Goal: Task Accomplishment & Management: Use online tool/utility

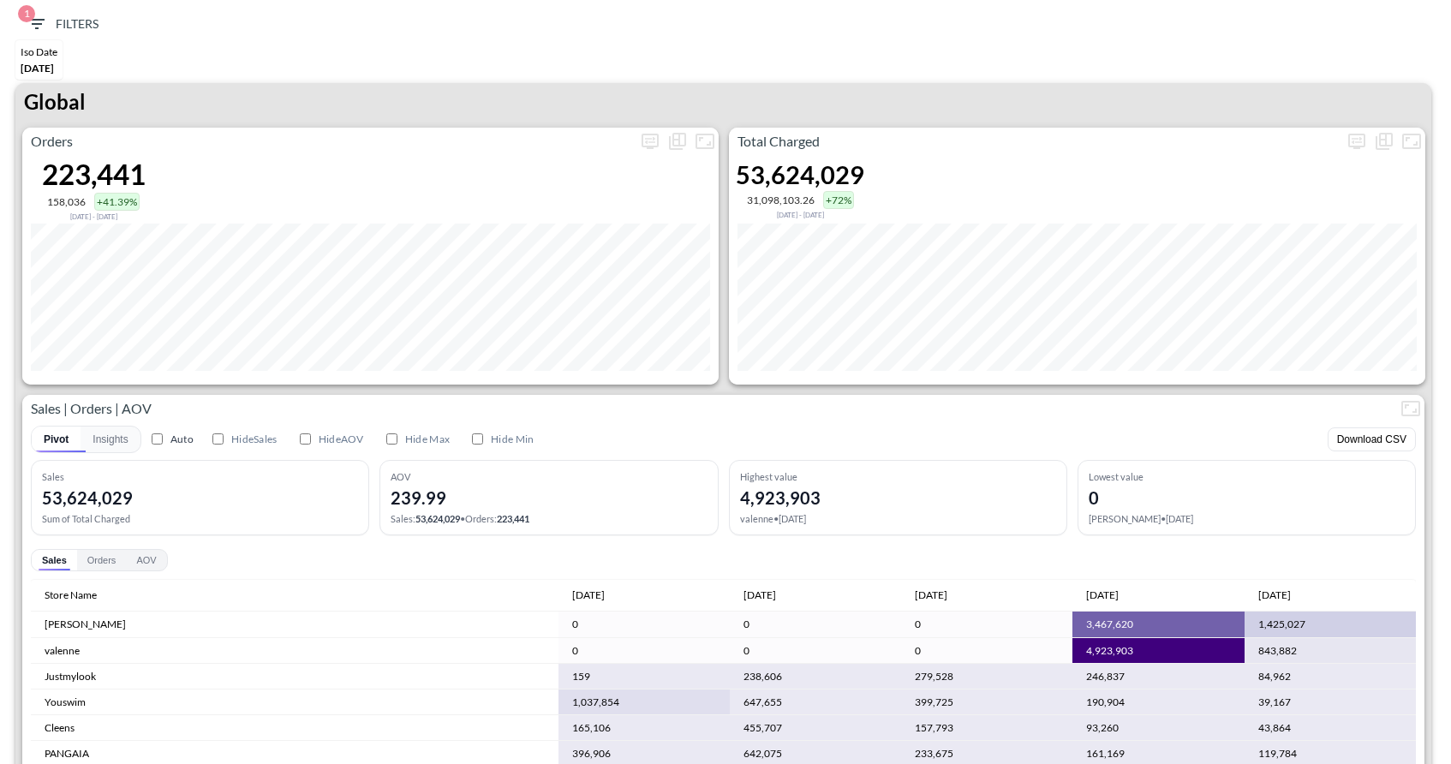
scroll to position [77, 0]
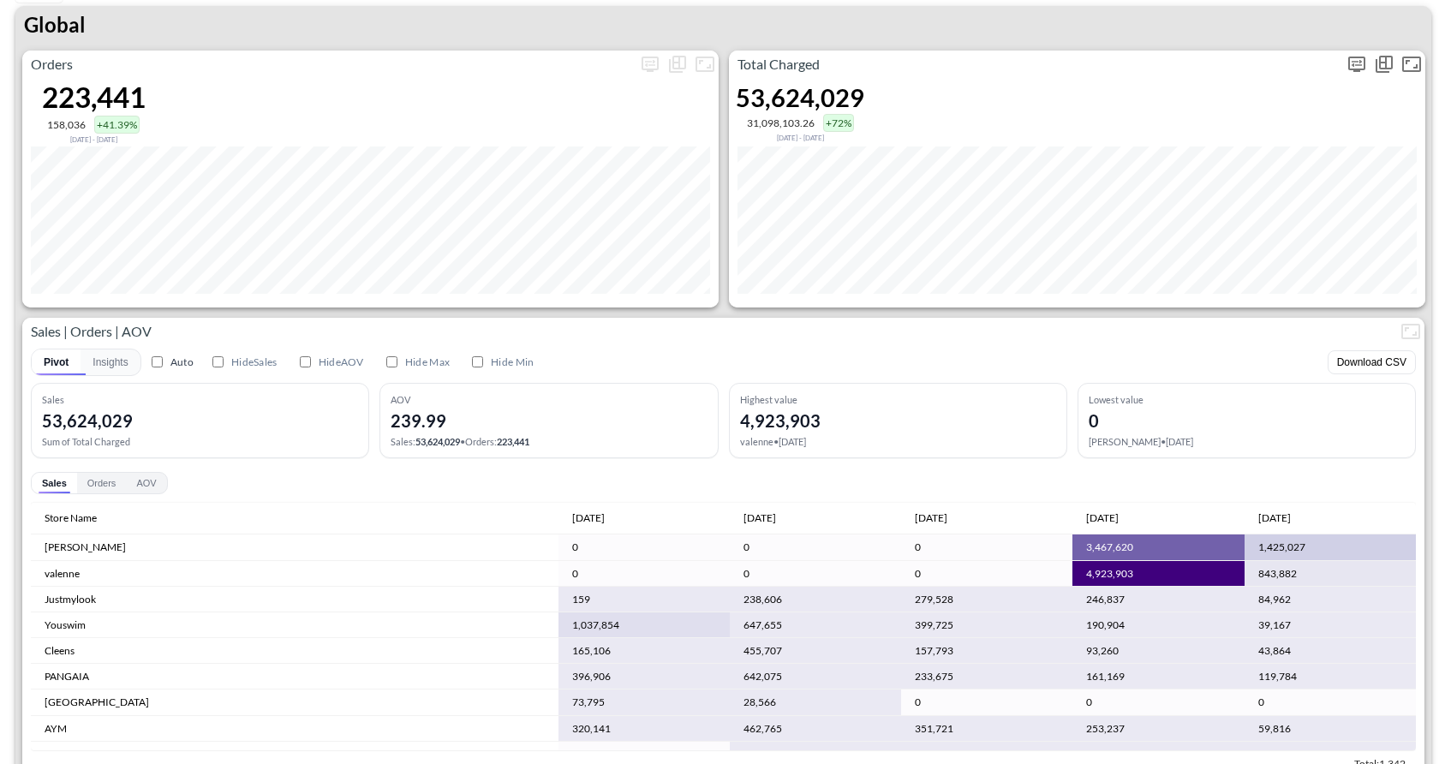
click at [1354, 71] on icon "more" at bounding box center [1356, 64] width 21 height 21
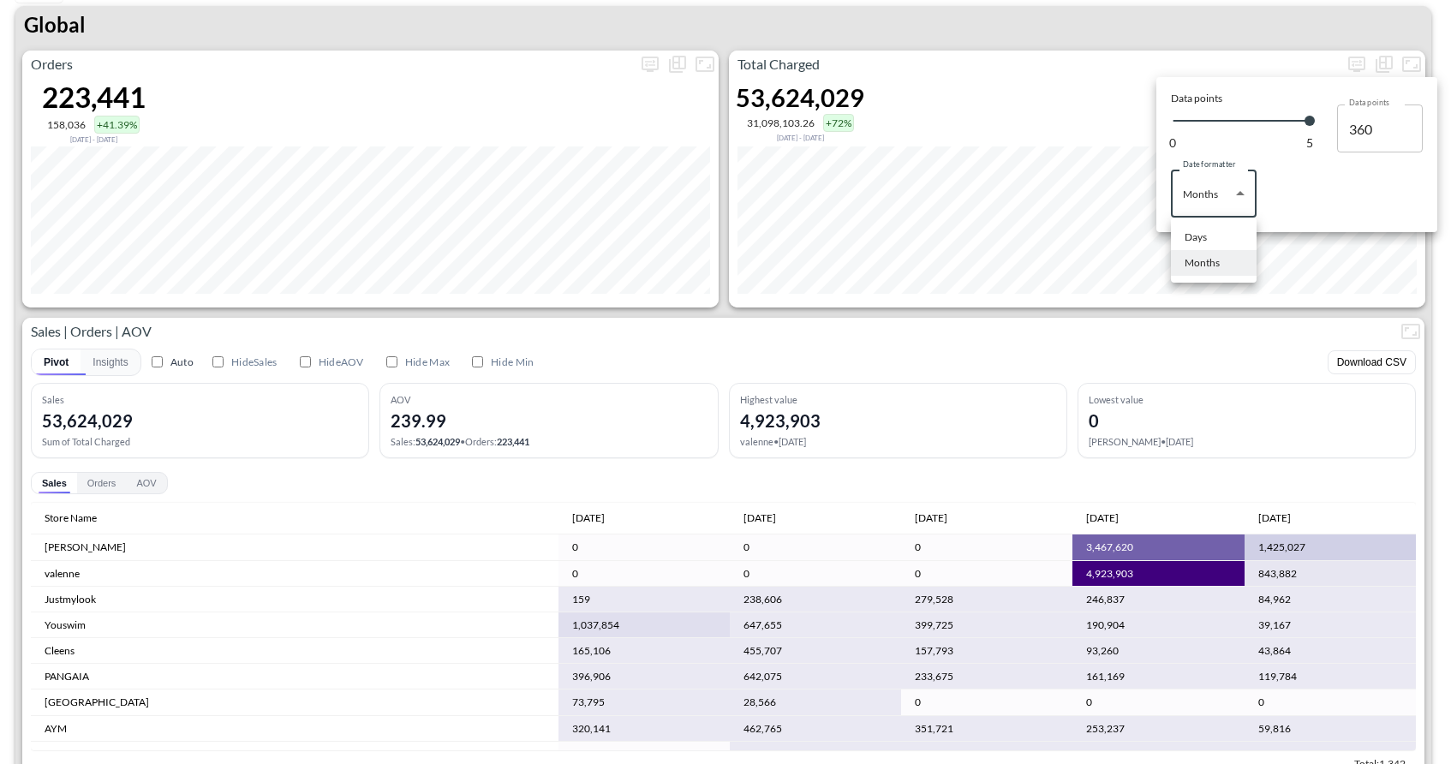
click at [1231, 206] on body "BI.P.EYE, Interactive Analytics Dashboards 1 Filters Iso Date [DATE] Global Ord…" at bounding box center [725, 382] width 1451 height 764
click at [1196, 244] on div "Days" at bounding box center [1195, 236] width 22 height 15
type input "Days"
type input "132"
click at [1415, 264] on div at bounding box center [725, 382] width 1451 height 764
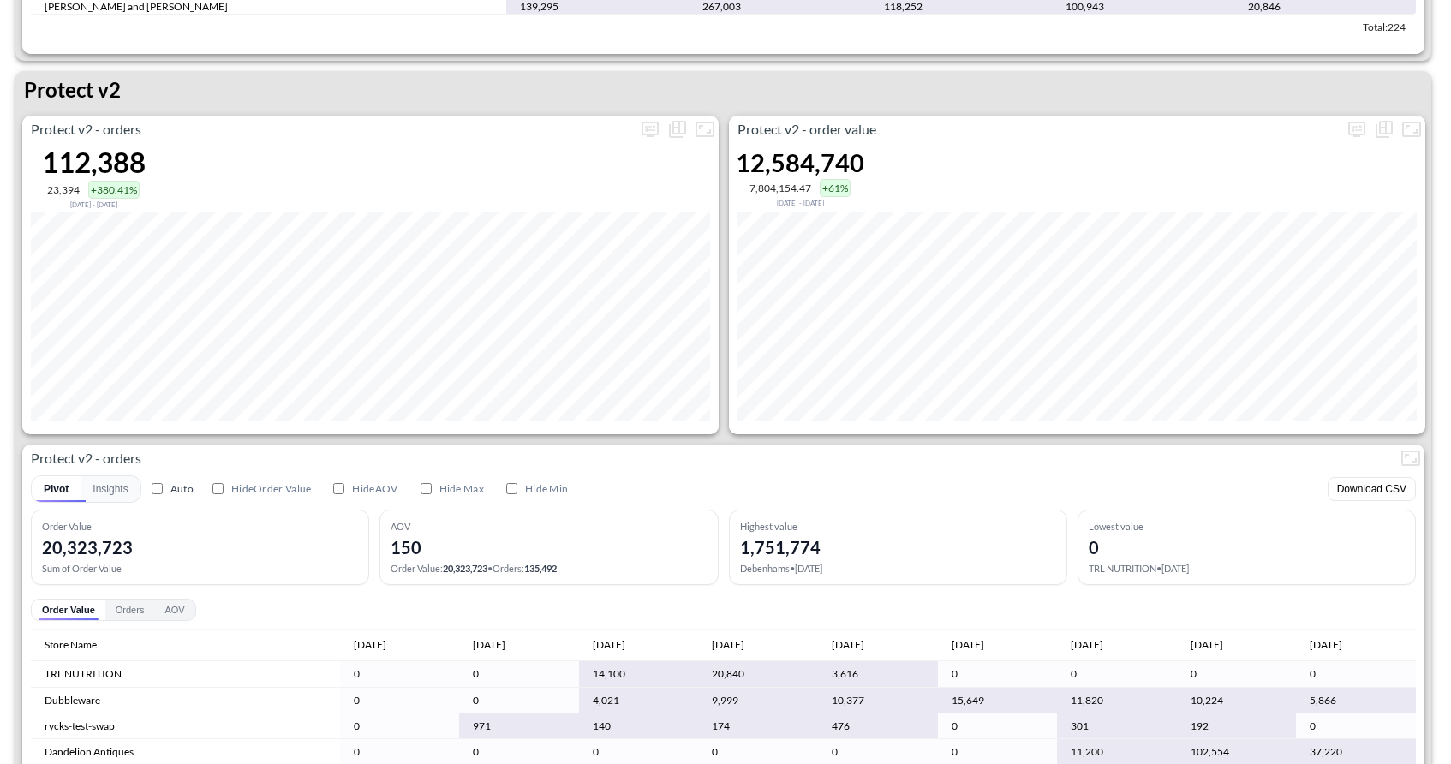
scroll to position [3305, 0]
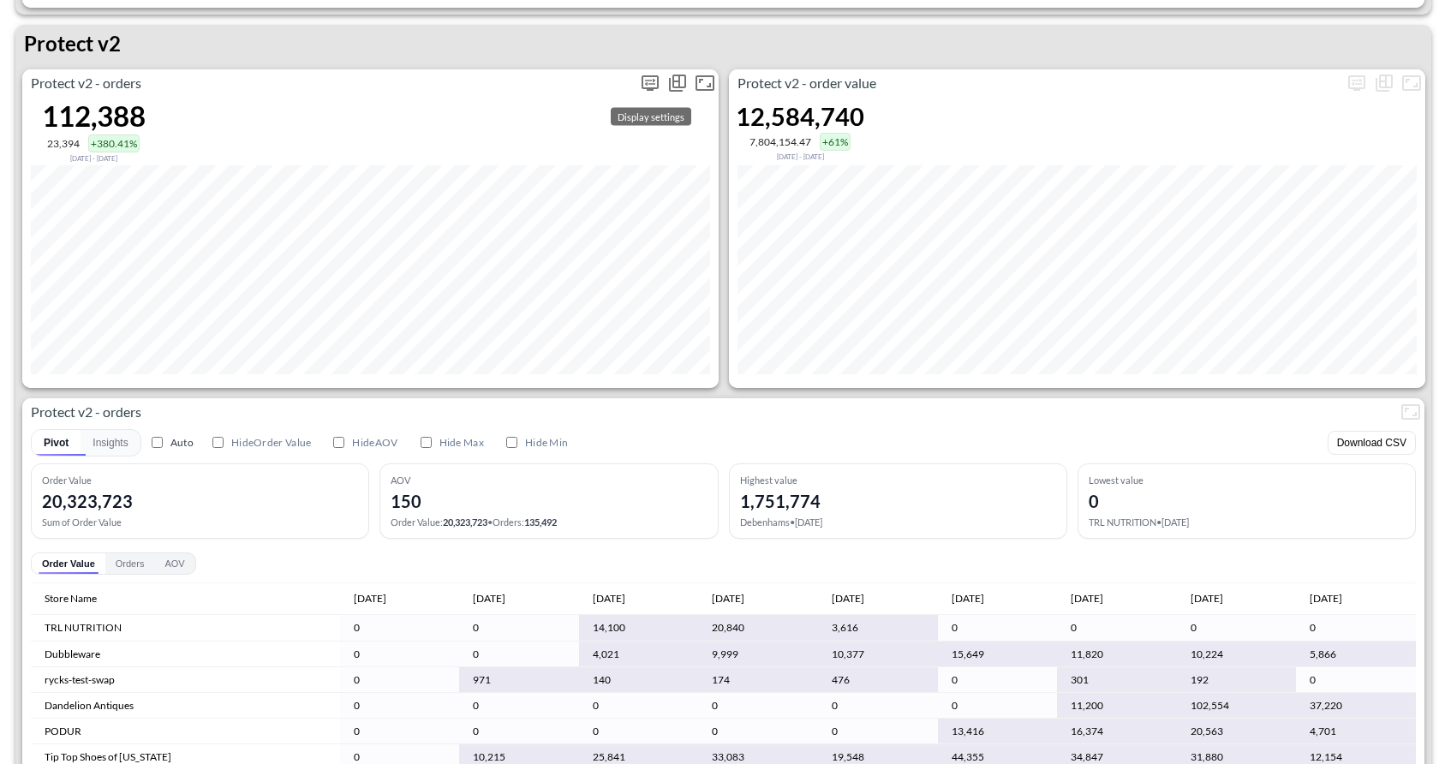
click at [649, 86] on icon "more" at bounding box center [649, 82] width 17 height 15
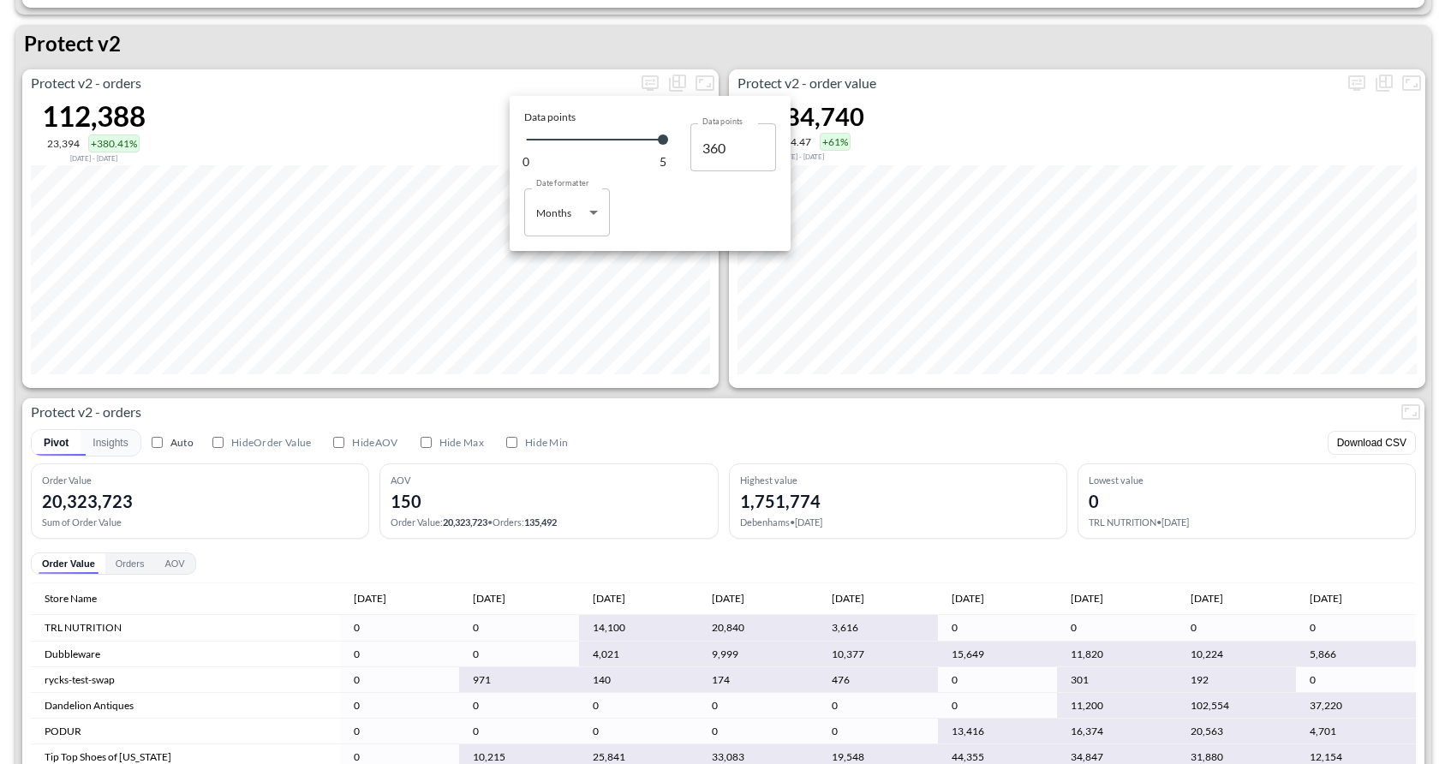
click at [613, 203] on div "Date formatter Months Months Date formatter" at bounding box center [650, 203] width 252 height 65
click at [579, 219] on body "BI.P.EYE, Interactive Analytics Dashboards 1 Filters Iso Date [DATE] Global Ord…" at bounding box center [725, 382] width 1451 height 764
click at [569, 255] on li "Days" at bounding box center [567, 256] width 86 height 26
type input "Days"
type input "132"
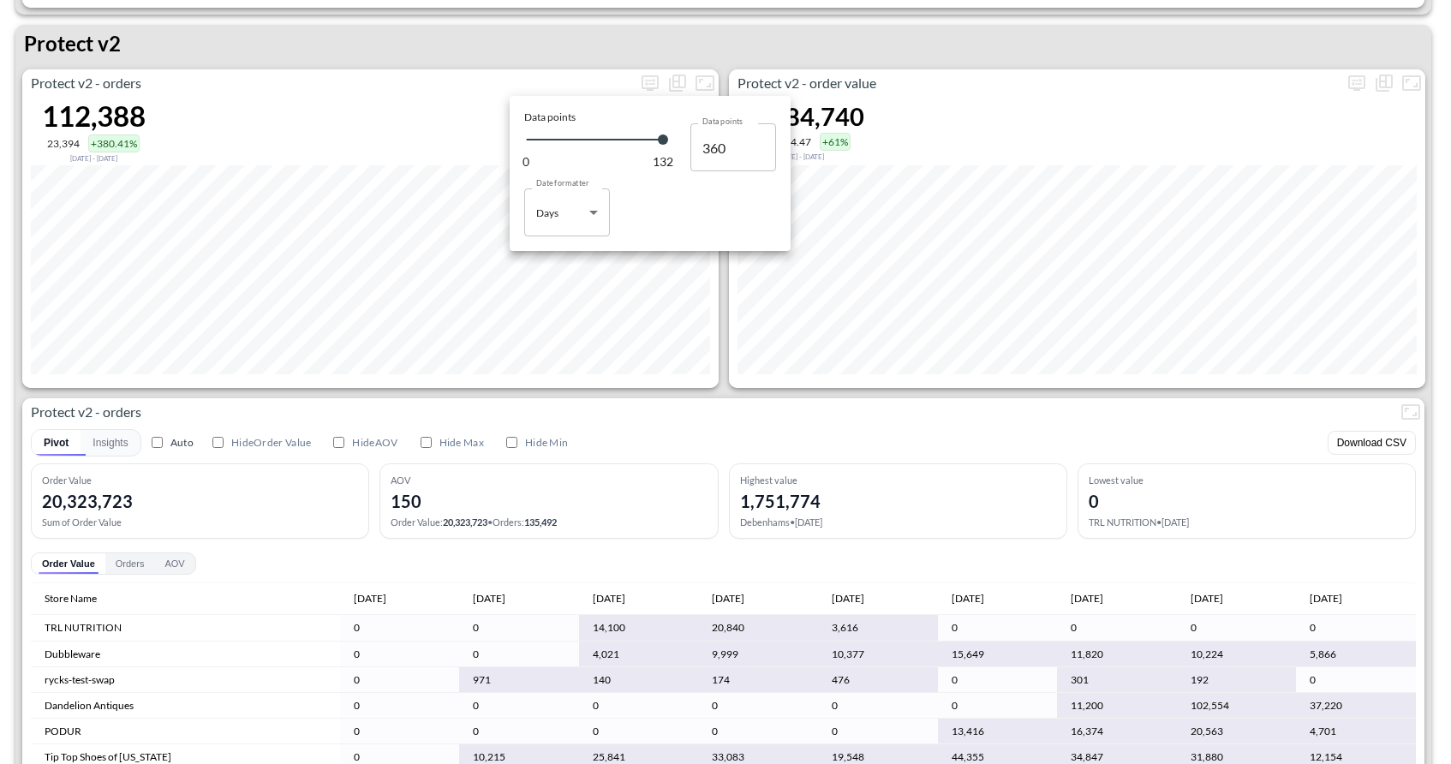
click at [718, 371] on div at bounding box center [725, 382] width 1451 height 764
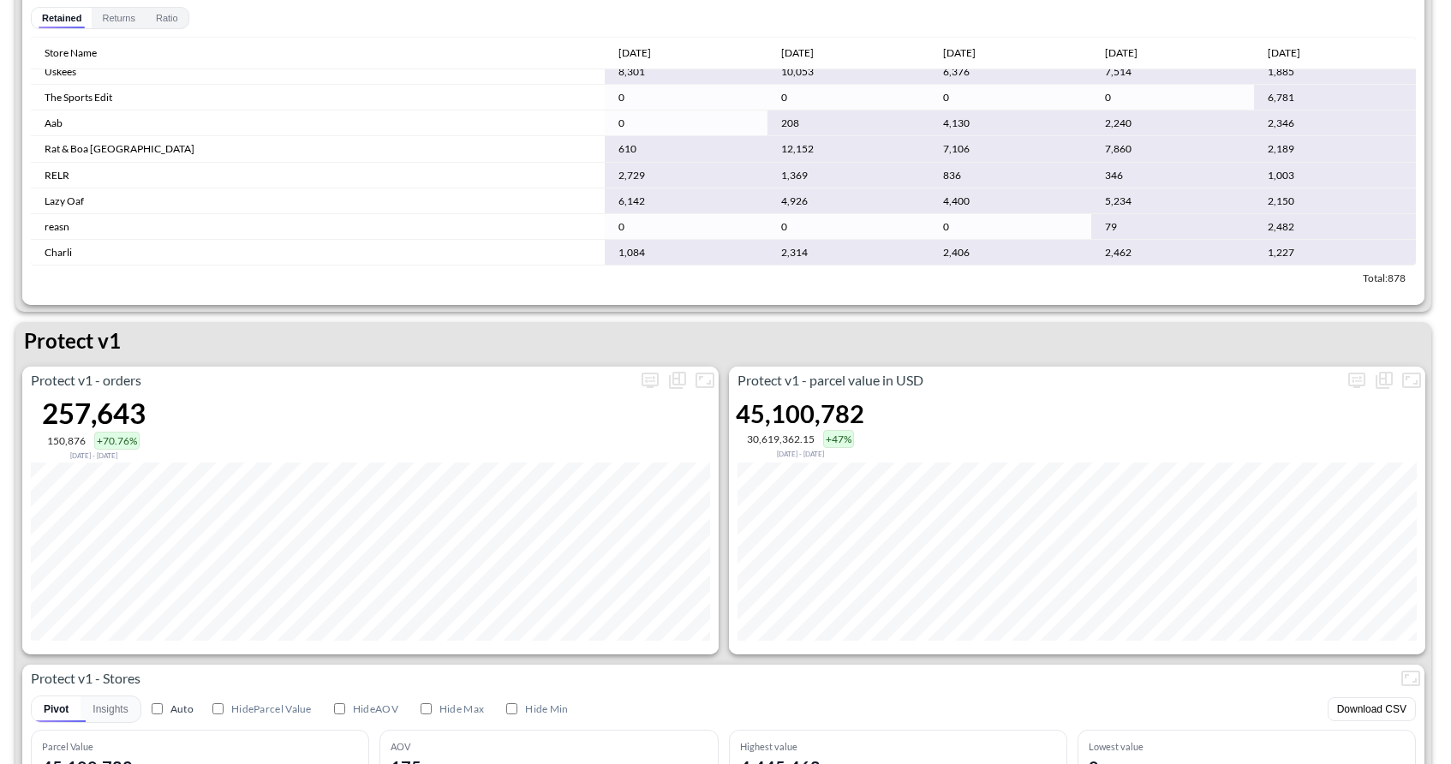
scroll to position [496, 0]
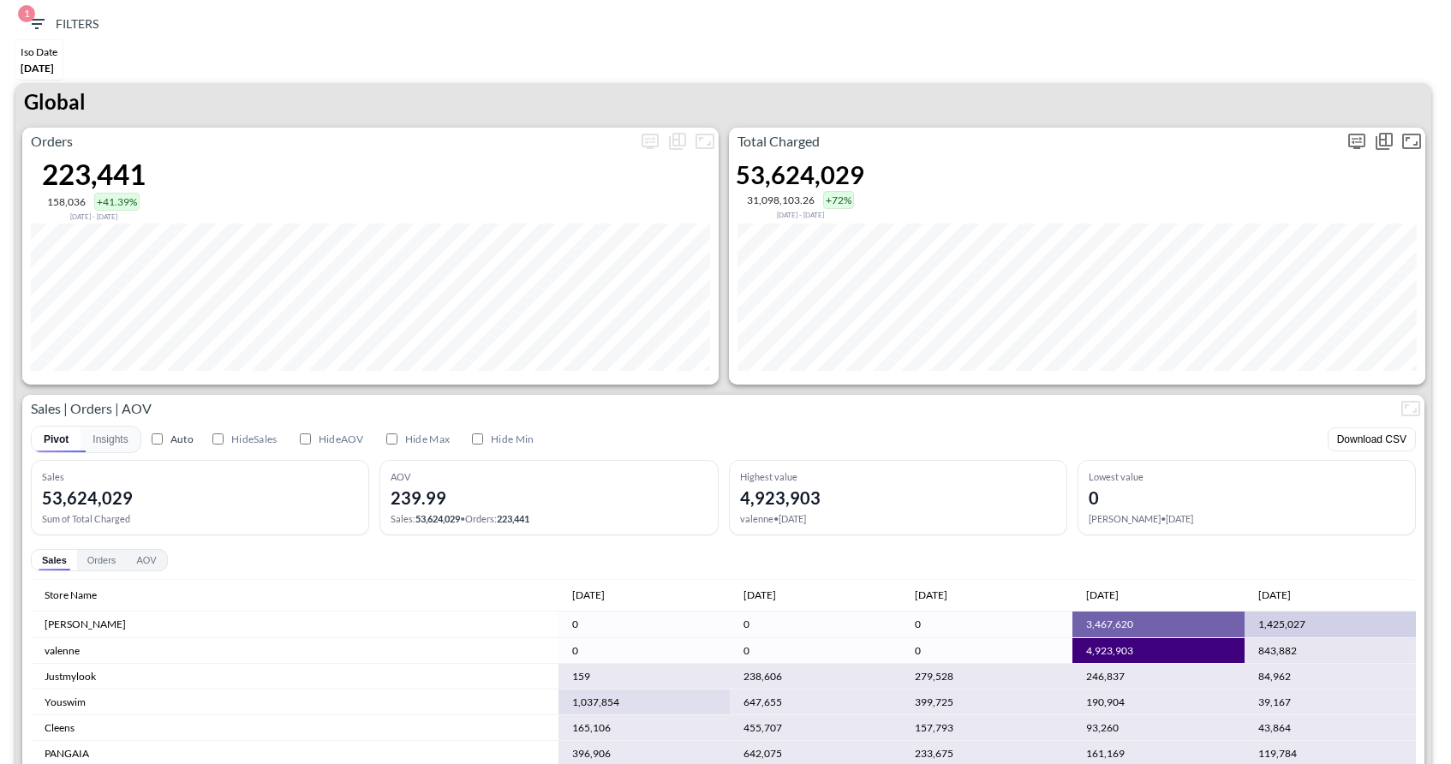
click at [1353, 143] on icon "more" at bounding box center [1356, 141] width 21 height 21
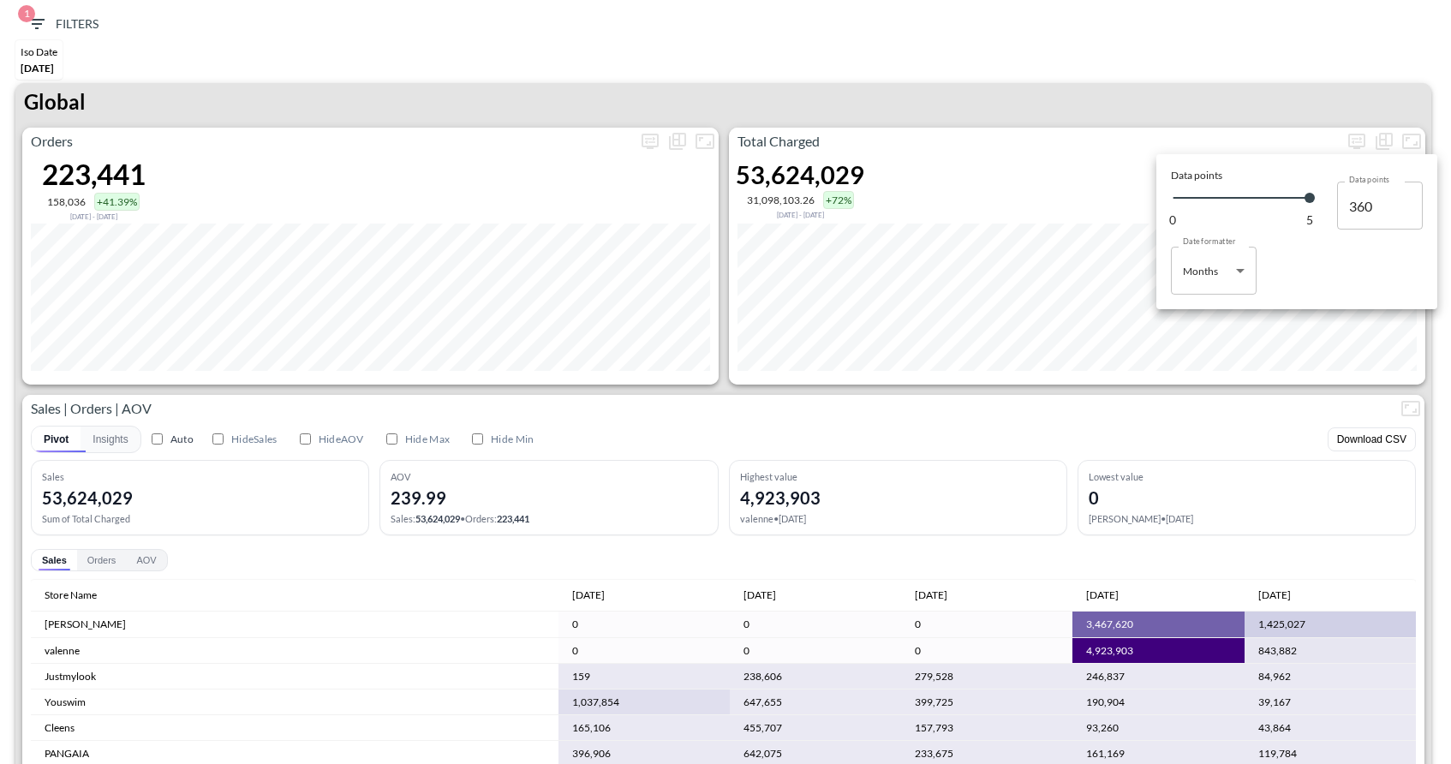
click at [1224, 263] on body "BI.P.EYE, Interactive Analytics Dashboards 1 Filters Iso Date [DATE] Global Ord…" at bounding box center [725, 382] width 1451 height 764
click at [1199, 313] on div "Days" at bounding box center [1195, 314] width 22 height 15
type input "Days"
type input "132"
click at [1181, 99] on div at bounding box center [725, 382] width 1451 height 764
